Goal: Information Seeking & Learning: Learn about a topic

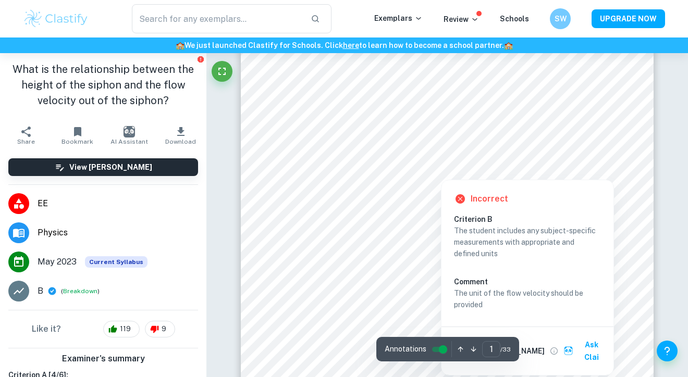
scroll to position [140, 0]
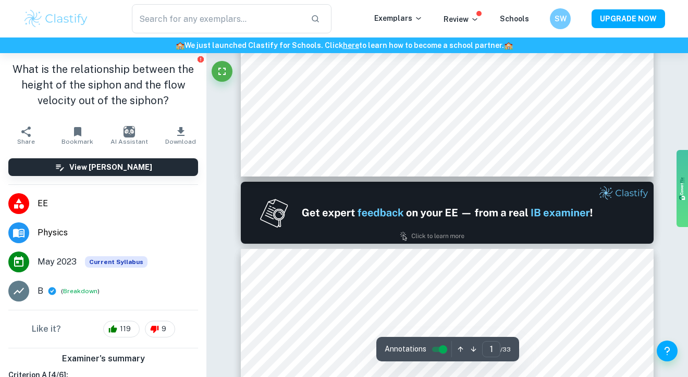
type input "2"
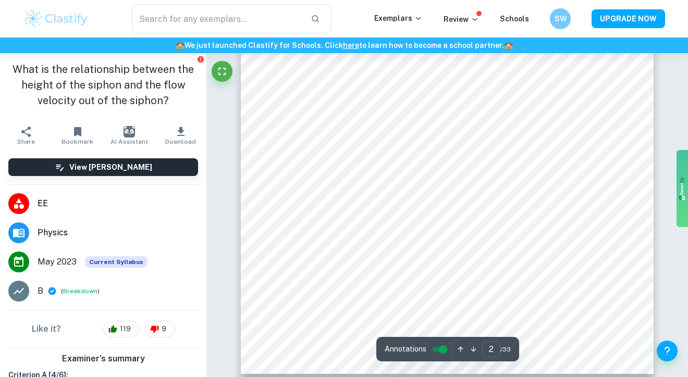
scroll to position [931, 0]
click at [489, 351] on input "2" at bounding box center [491, 349] width 18 height 16
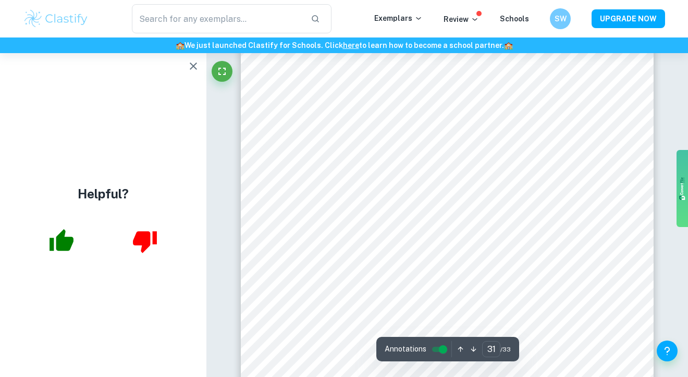
scroll to position [17843, 0]
click at [195, 70] on icon "button" at bounding box center [193, 66] width 13 height 13
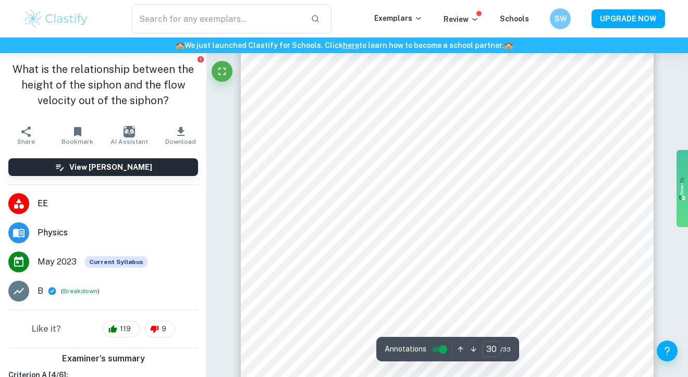
scroll to position [17459, 0]
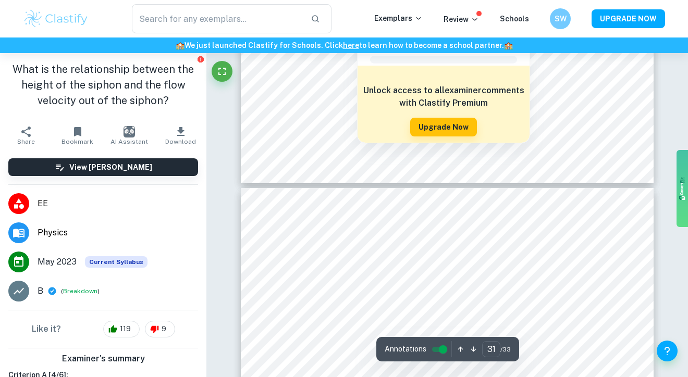
type input "30"
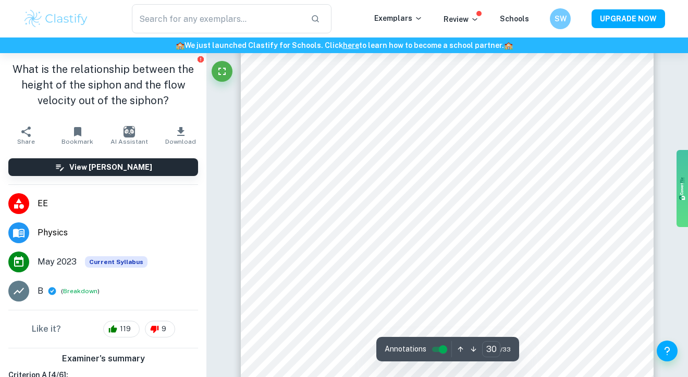
scroll to position [17400, 0]
